Goal: Find specific page/section: Find specific page/section

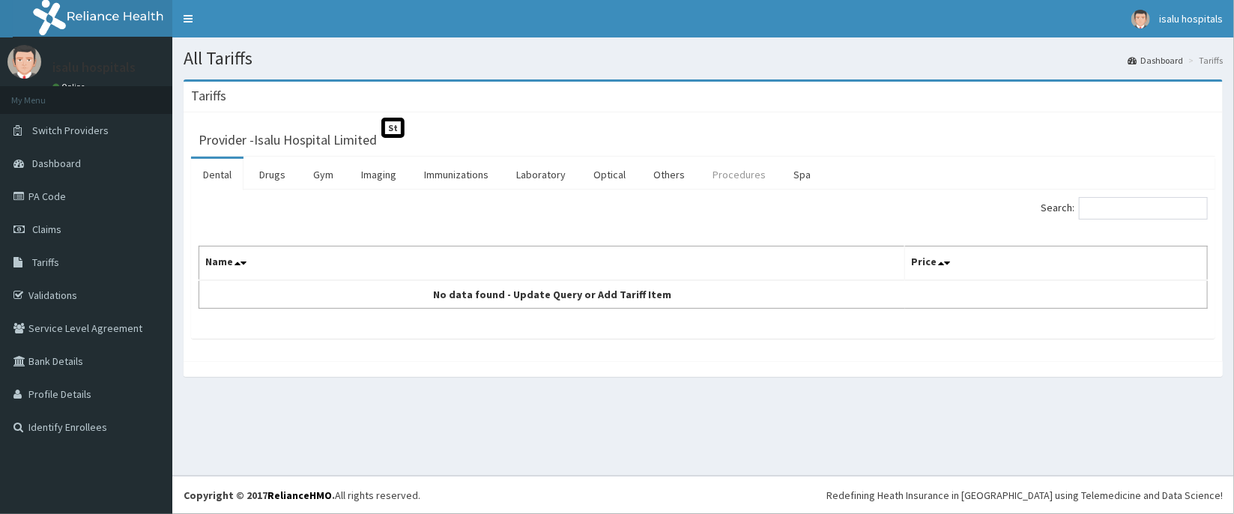
click at [732, 178] on link "Procedures" at bounding box center [739, 174] width 77 height 31
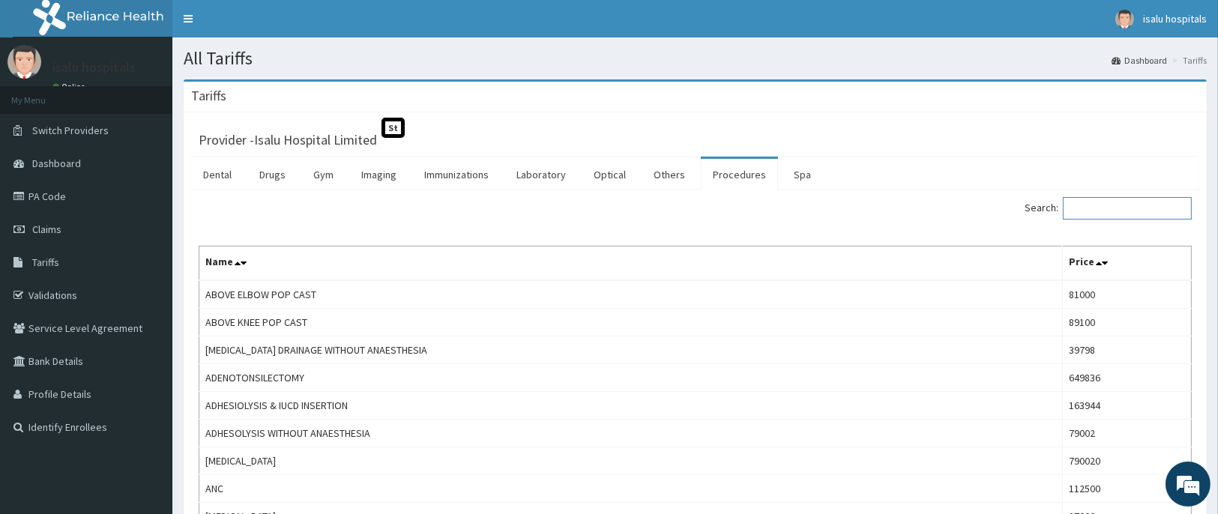
click at [1113, 212] on input "Search:" at bounding box center [1127, 208] width 129 height 22
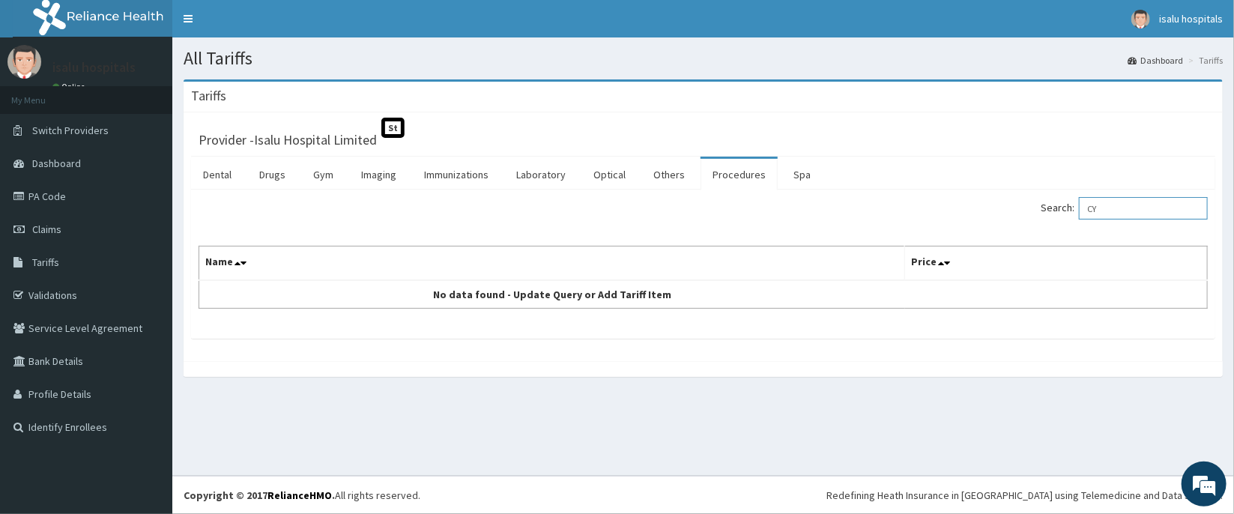
type input "C"
paste input "CYSTOSCOPY"
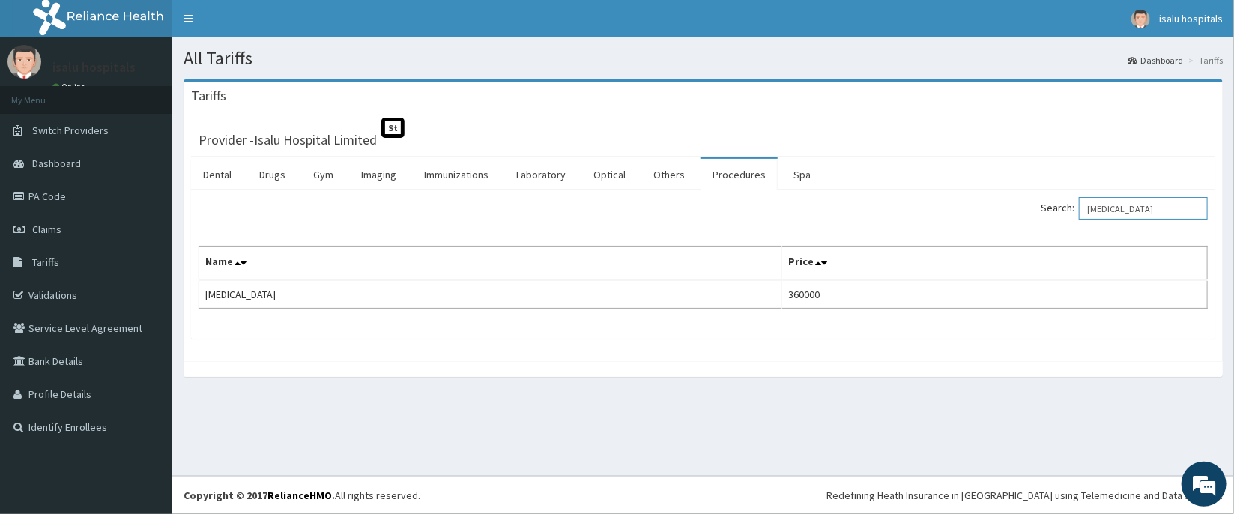
type input "CYSTOSCOPY"
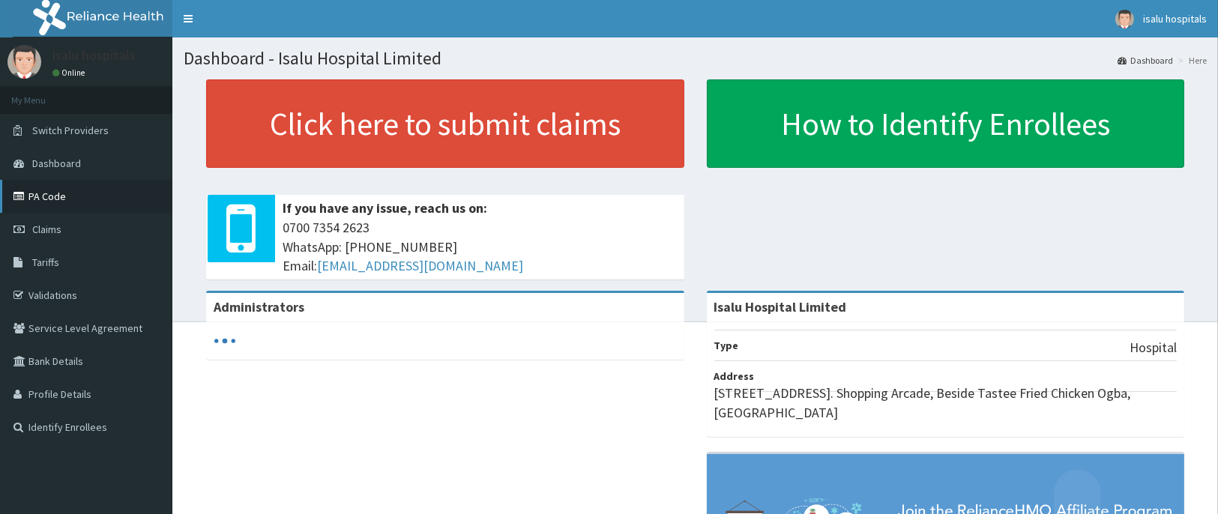
click at [64, 185] on link "PA Code" at bounding box center [86, 196] width 172 height 33
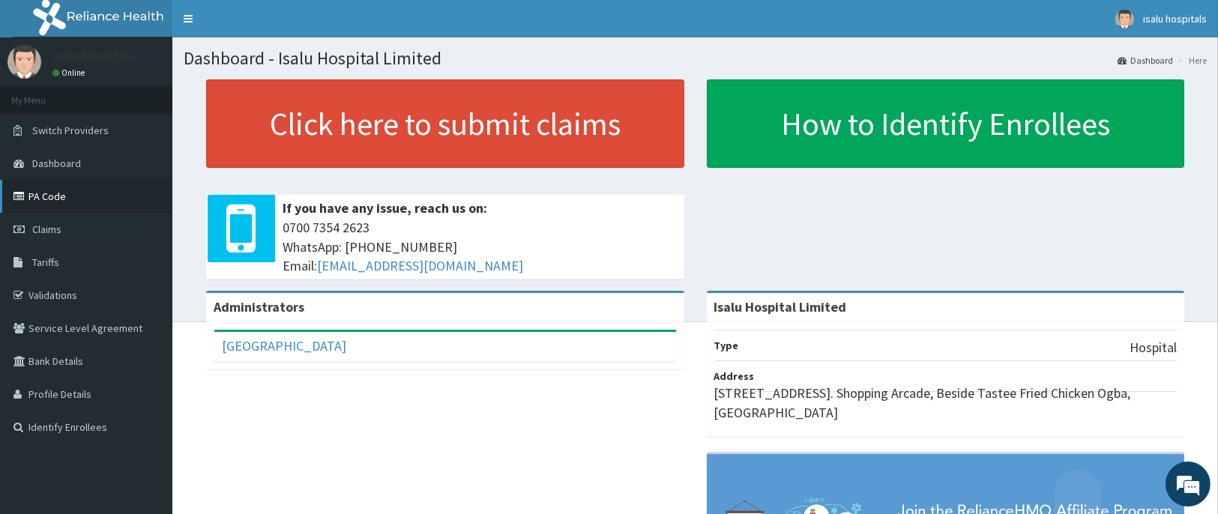
click at [31, 190] on link "PA Code" at bounding box center [86, 196] width 172 height 33
